Goal: Entertainment & Leisure: Consume media (video, audio)

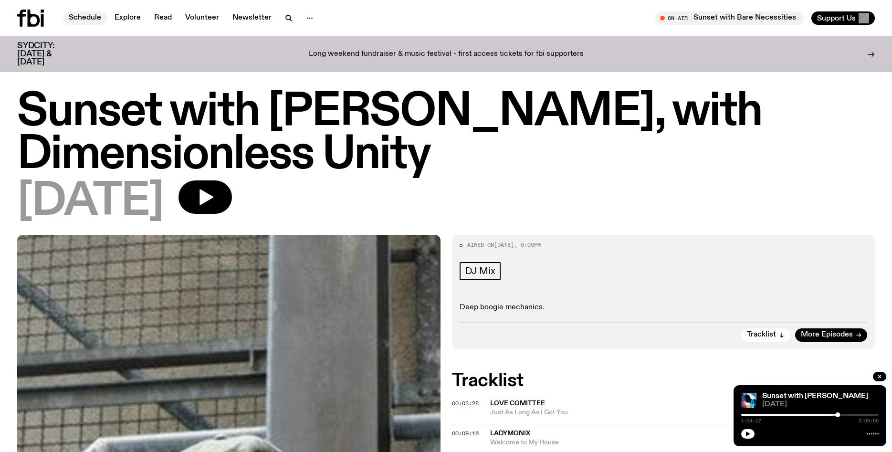
click at [93, 18] on link "Schedule" at bounding box center [85, 17] width 44 height 13
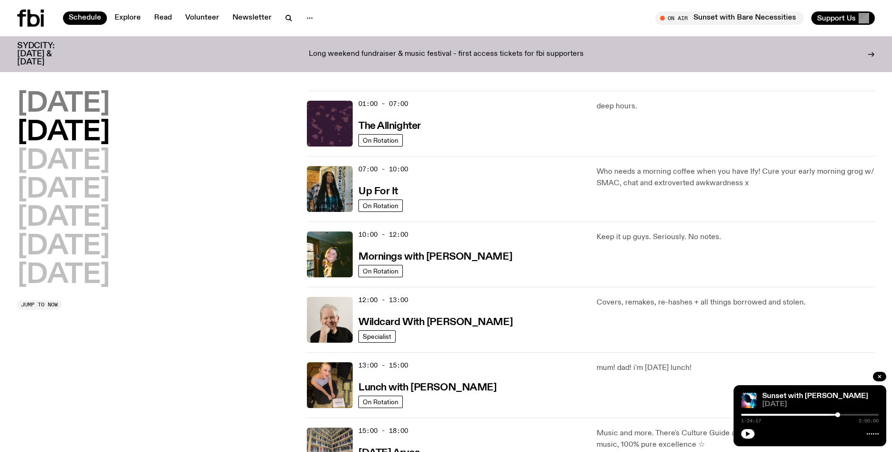
click at [110, 108] on h2 "[DATE]" at bounding box center [63, 104] width 93 height 27
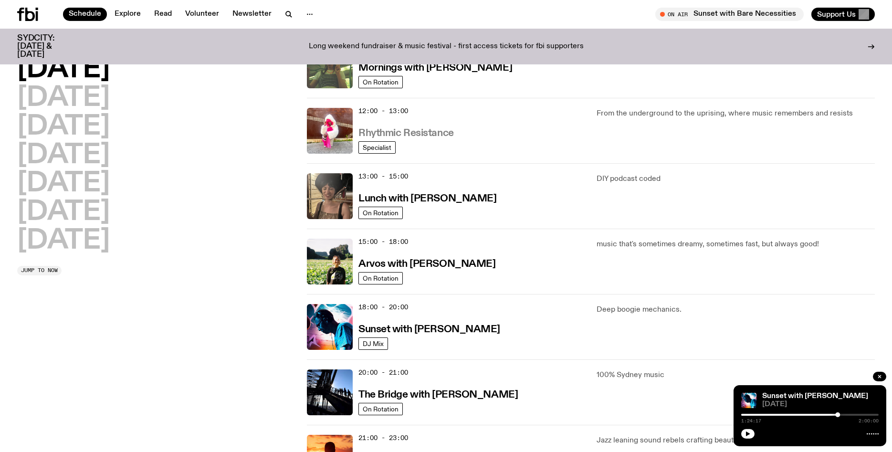
scroll to position [194, 0]
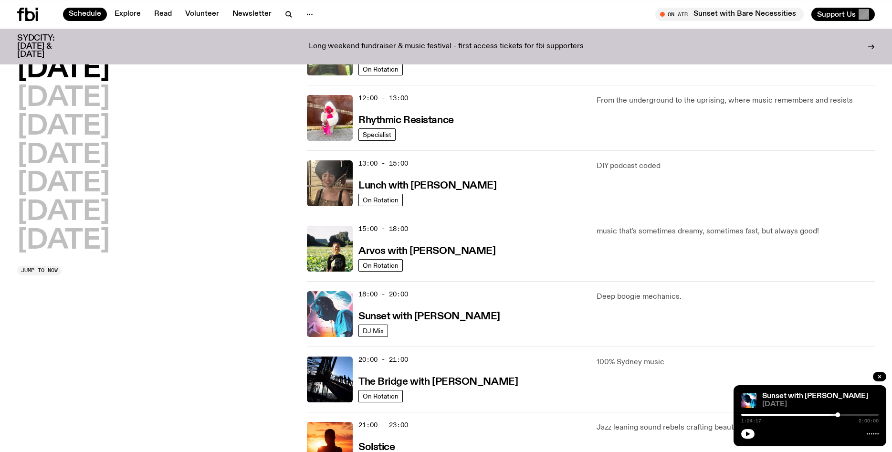
click at [336, 315] on img at bounding box center [330, 314] width 46 height 46
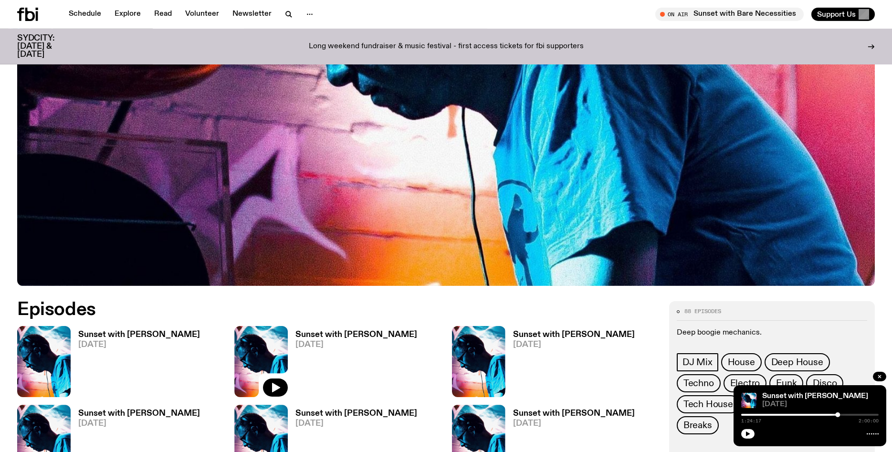
scroll to position [336, 0]
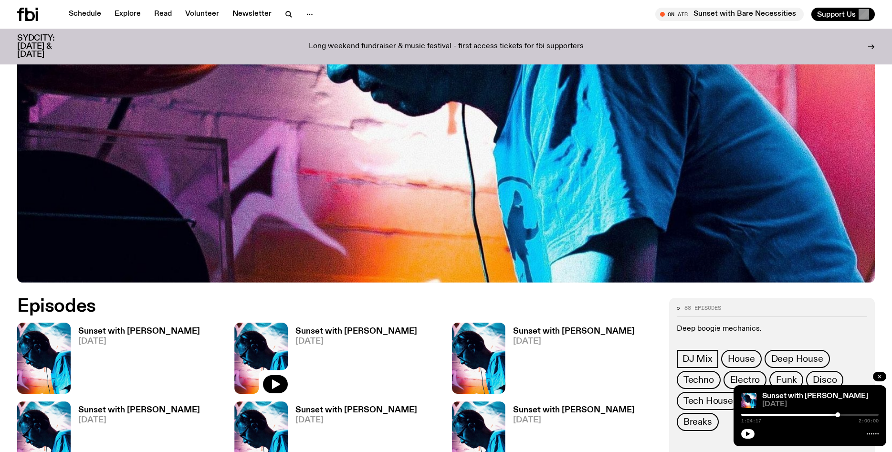
click at [880, 380] on button "button" at bounding box center [879, 377] width 13 height 10
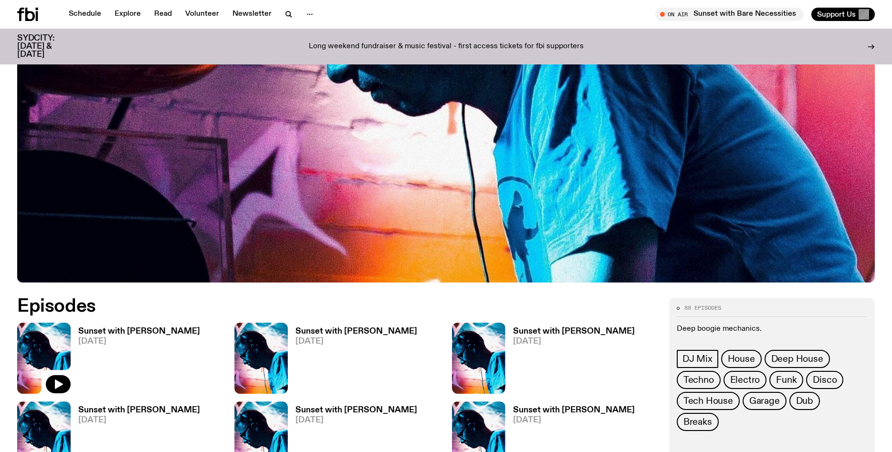
click at [51, 353] on img at bounding box center [43, 358] width 53 height 71
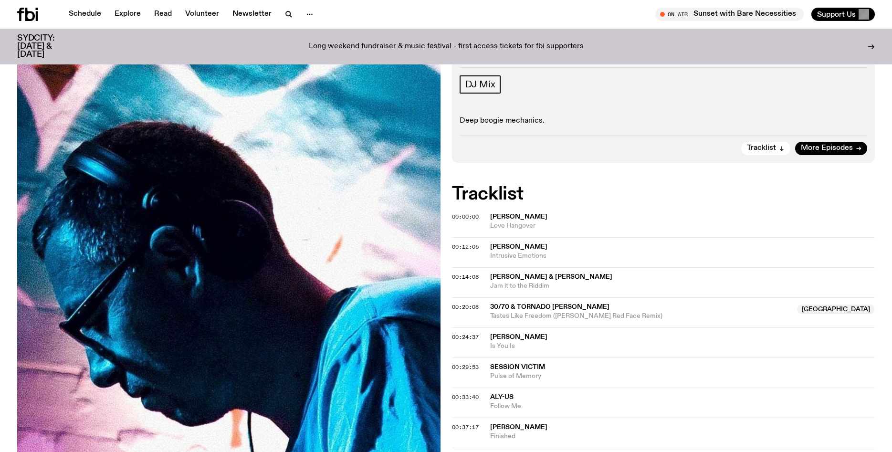
scroll to position [137, 0]
click at [595, 221] on span "Love Hangover" at bounding box center [682, 225] width 385 height 9
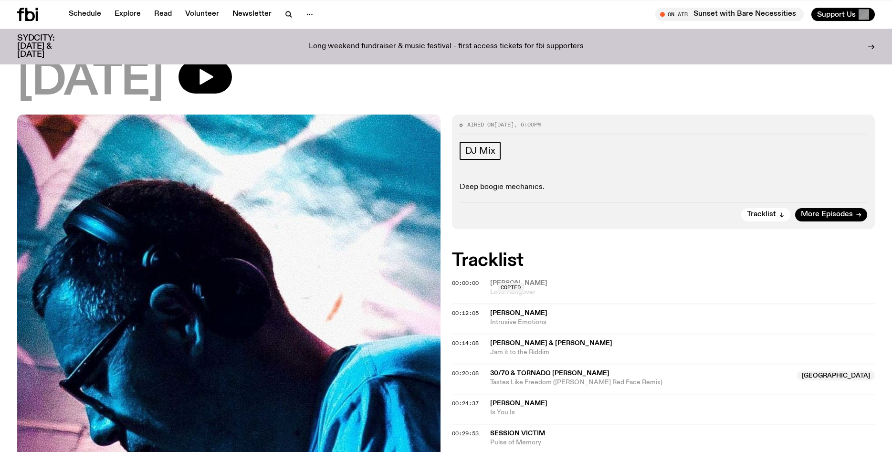
scroll to position [67, 0]
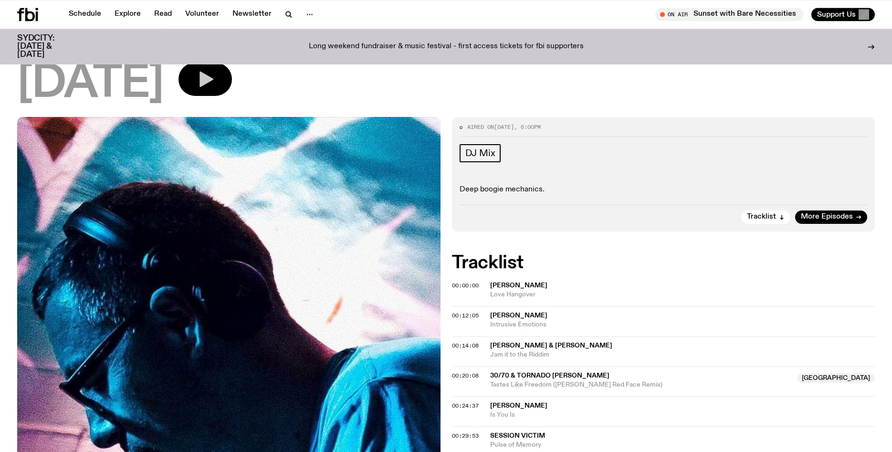
click at [213, 78] on icon "button" at bounding box center [207, 80] width 14 height 16
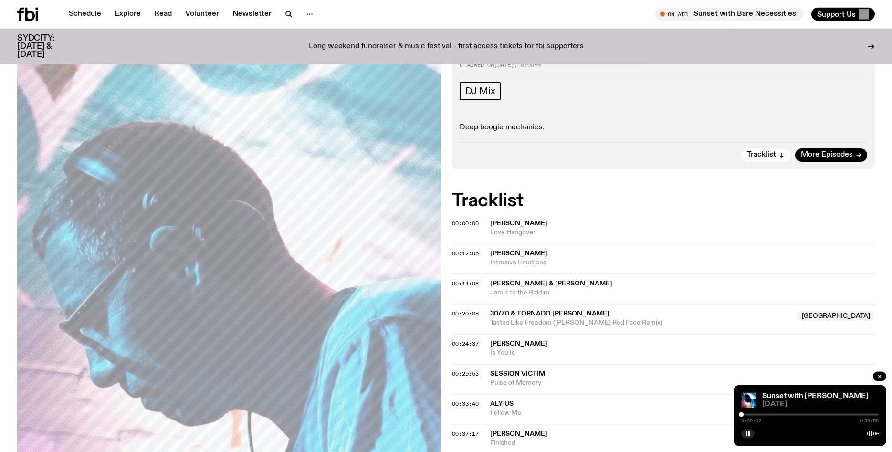
scroll to position [175, 0]
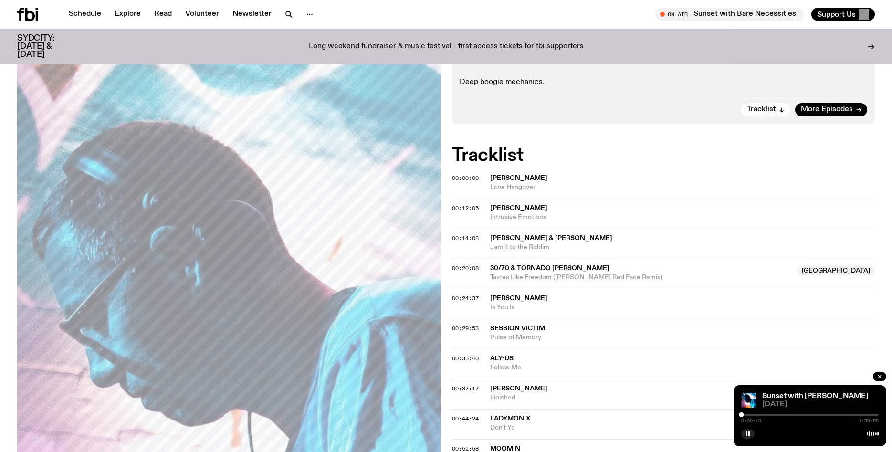
click at [744, 415] on div at bounding box center [741, 414] width 5 height 5
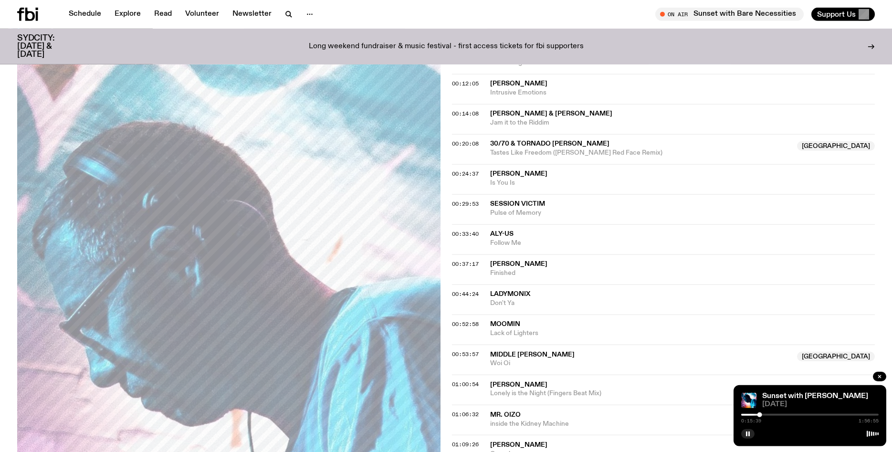
scroll to position [304, 0]
